Goal: Information Seeking & Learning: Learn about a topic

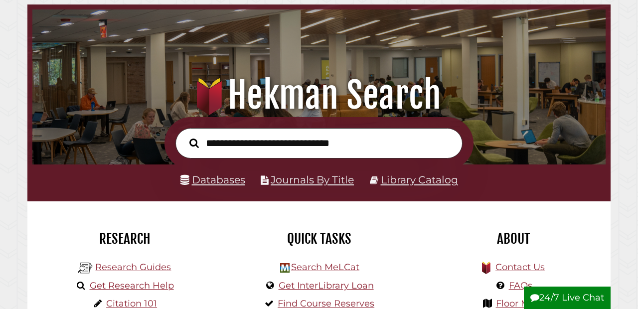
scroll to position [50, 0]
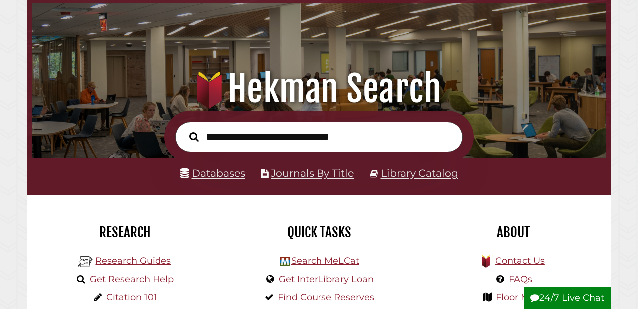
click at [203, 180] on li "Databases" at bounding box center [212, 173] width 65 height 18
click at [211, 172] on link "Databases" at bounding box center [212, 173] width 65 height 12
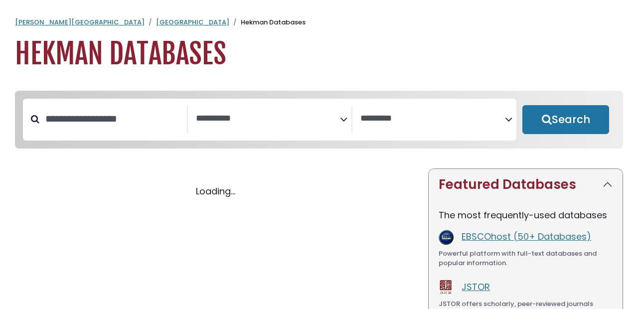
select select "Database Subject Filter"
select select "Database Vendors Filter"
select select "Database Subject Filter"
select select "Database Vendors Filter"
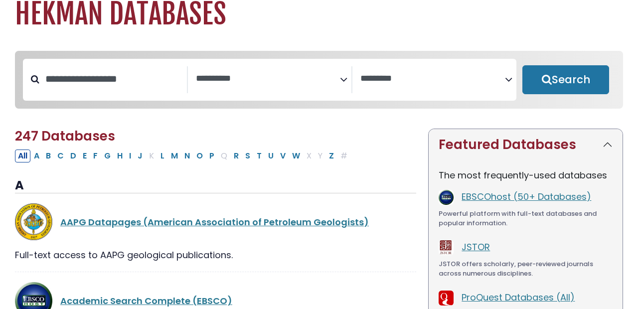
scroll to position [81, 0]
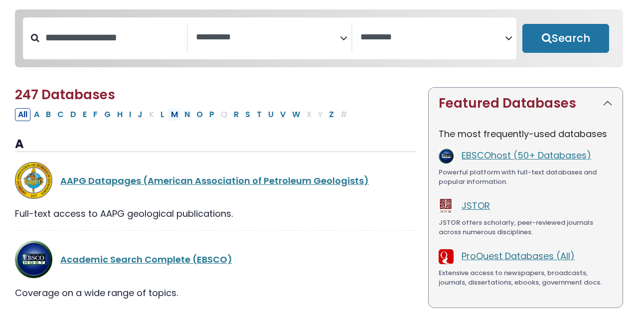
click at [176, 115] on button "M" at bounding box center [174, 114] width 13 height 13
select select "Database Subject Filter"
select select "Database Vendors Filter"
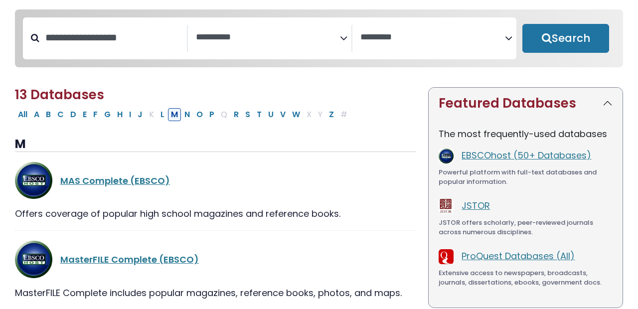
click at [175, 118] on button "M" at bounding box center [174, 114] width 13 height 13
select select "Database Subject Filter"
select select "Database Vendors Filter"
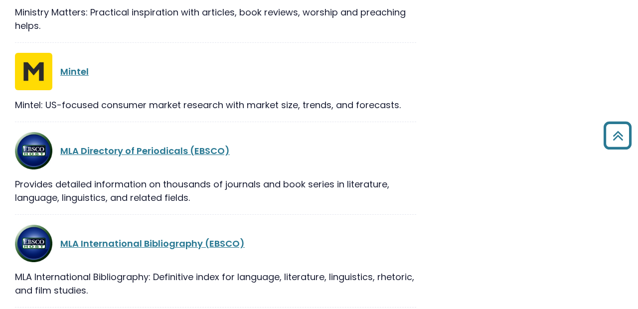
scroll to position [918, 0]
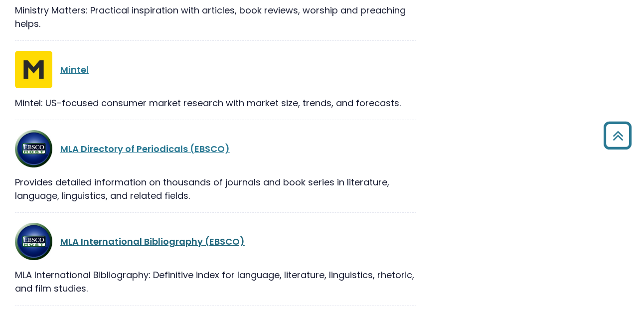
click at [129, 247] on link "MLA International Bibliography (EBSCO)" at bounding box center [152, 241] width 184 height 12
